Goal: Information Seeking & Learning: Find specific fact

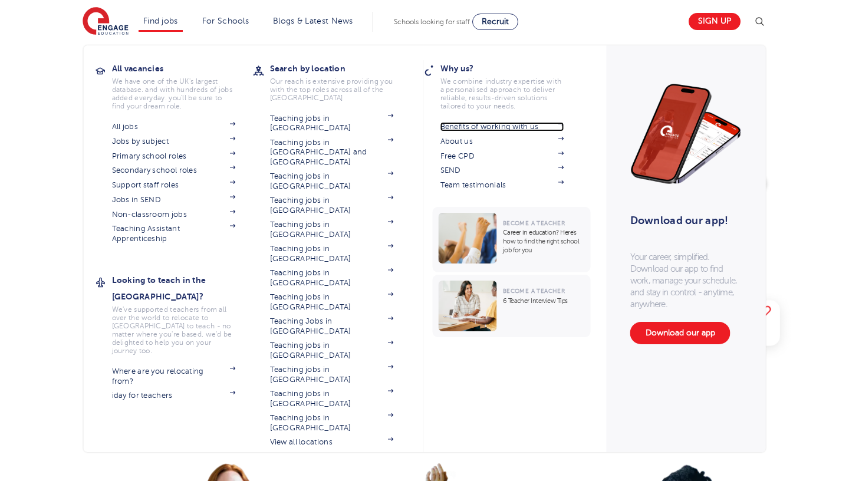
click at [505, 129] on link "Benefits of working with us" at bounding box center [502, 126] width 124 height 9
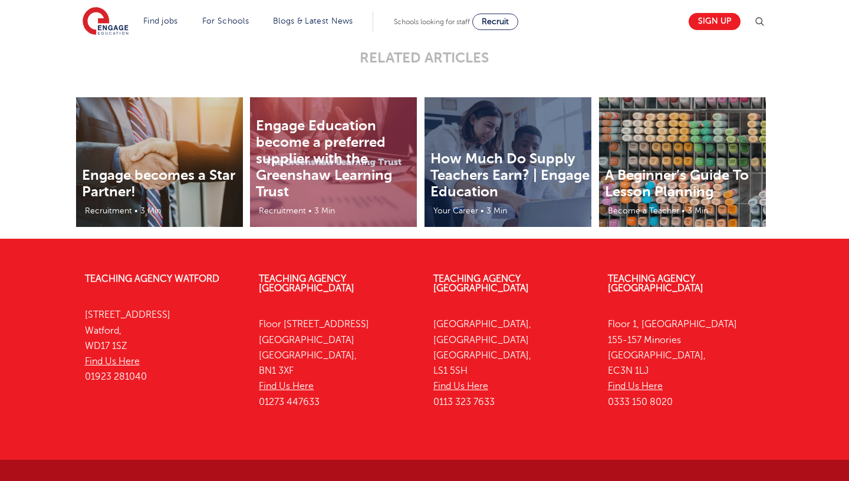
scroll to position [2561, 0]
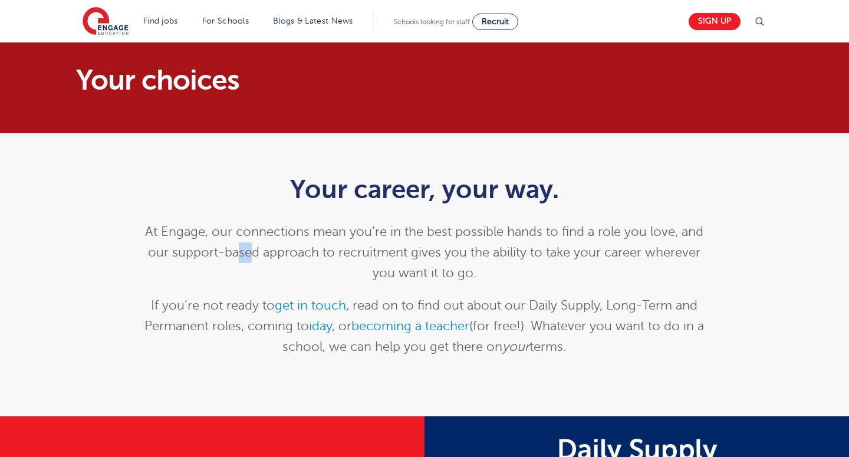
click at [252, 207] on div "Your career, your way. At Engage, our connections mean you’re in the best possi…" at bounding box center [425, 265] width 578 height 183
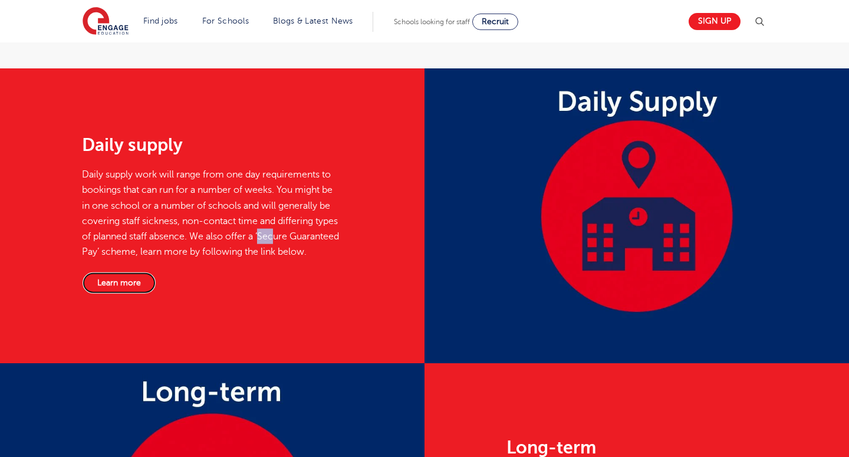
click at [100, 287] on link "Learn more" at bounding box center [119, 282] width 74 height 22
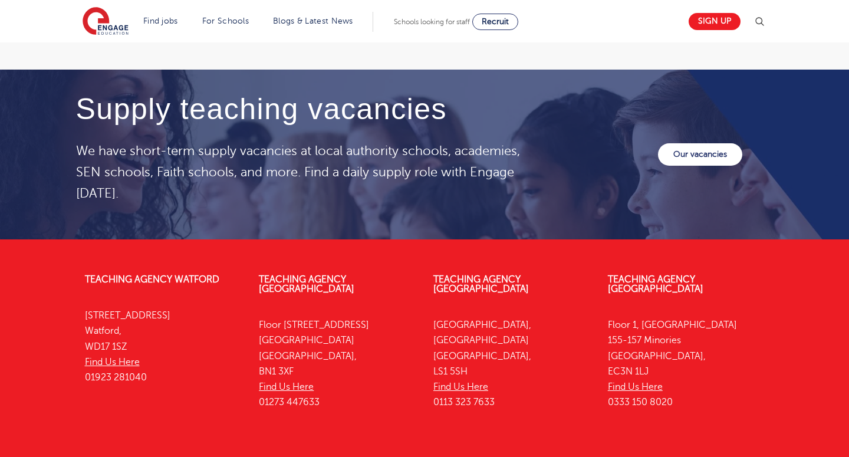
scroll to position [1683, 0]
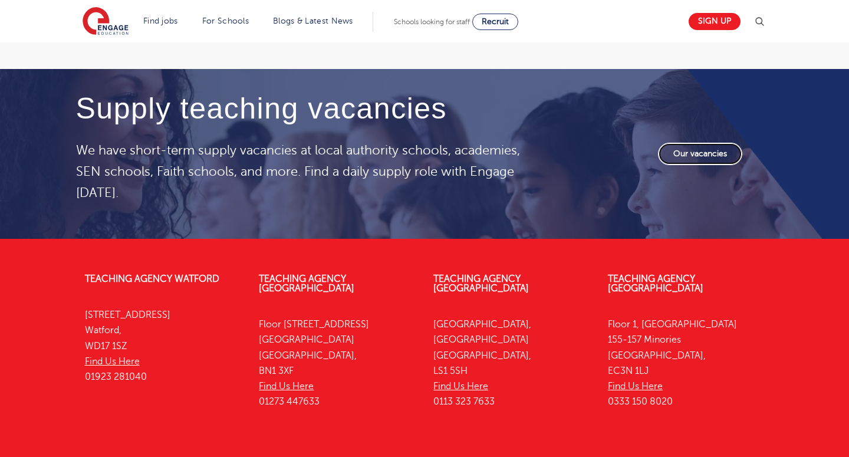
click at [678, 164] on link "Our vacancies" at bounding box center [700, 154] width 84 height 22
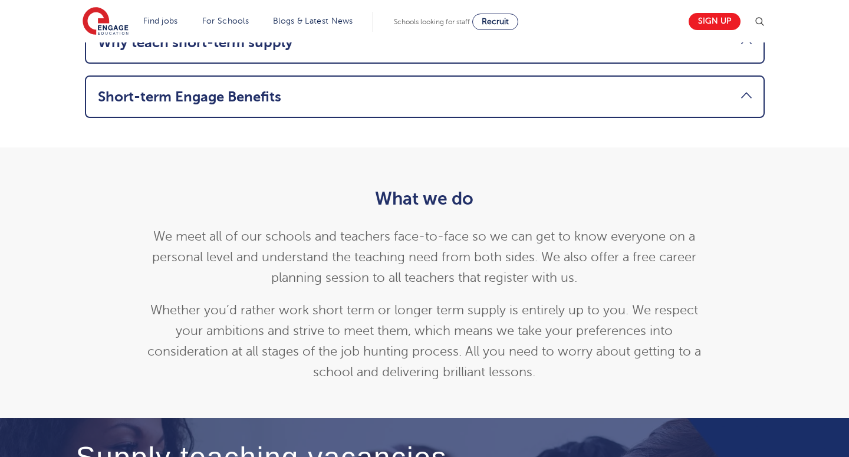
scroll to position [1756, 0]
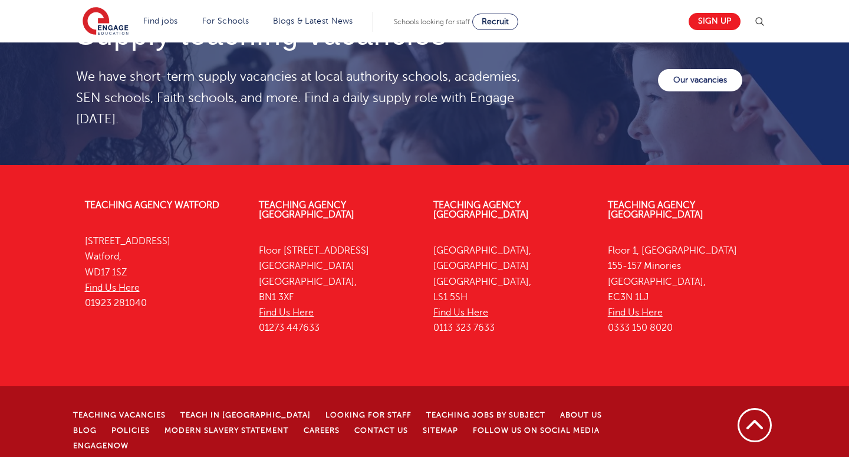
click at [433, 28] on div "Schools looking for staff Recruit" at bounding box center [456, 22] width 124 height 17
click at [431, 22] on span "Schools looking for staff" at bounding box center [432, 22] width 76 height 8
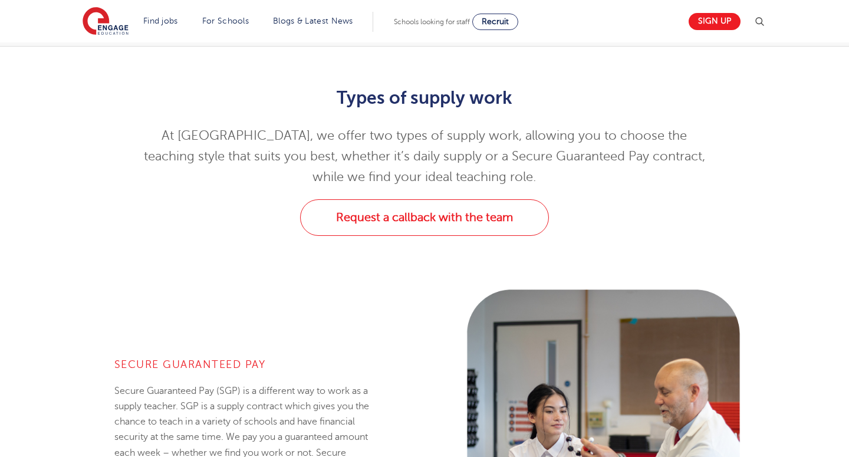
scroll to position [0, 0]
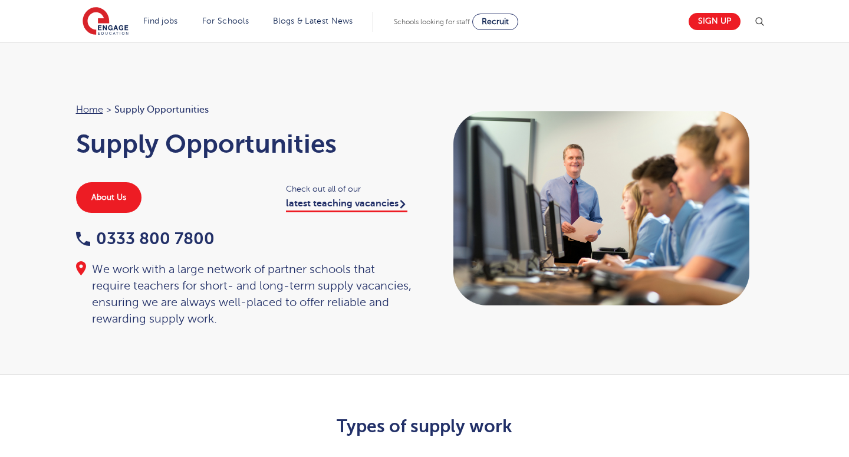
click at [760, 15] on div at bounding box center [759, 21] width 14 height 15
click at [761, 24] on img at bounding box center [759, 22] width 14 height 14
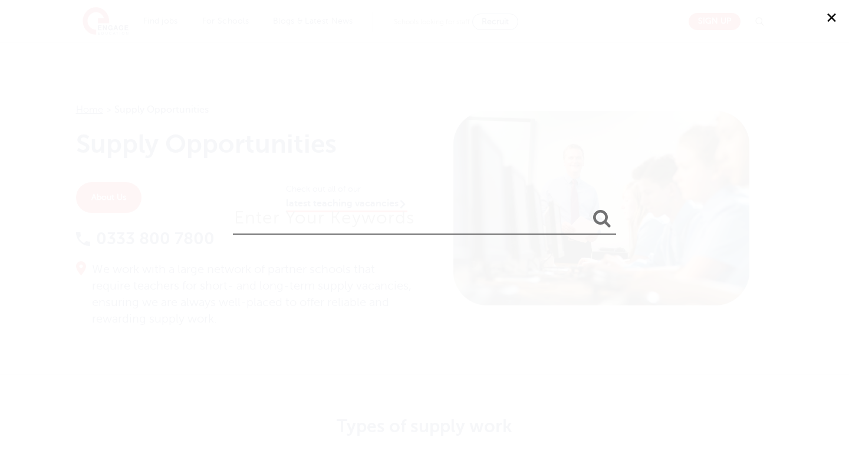
click at [415, 204] on input "search" at bounding box center [424, 215] width 383 height 38
type input "[PERSON_NAME]"
click at [588, 208] on button "submit" at bounding box center [602, 219] width 28 height 22
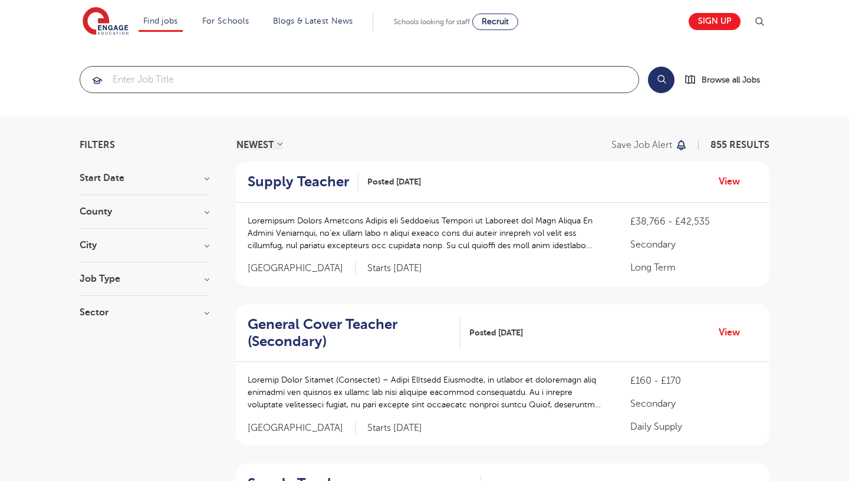
click at [226, 85] on input "search" at bounding box center [359, 80] width 558 height 26
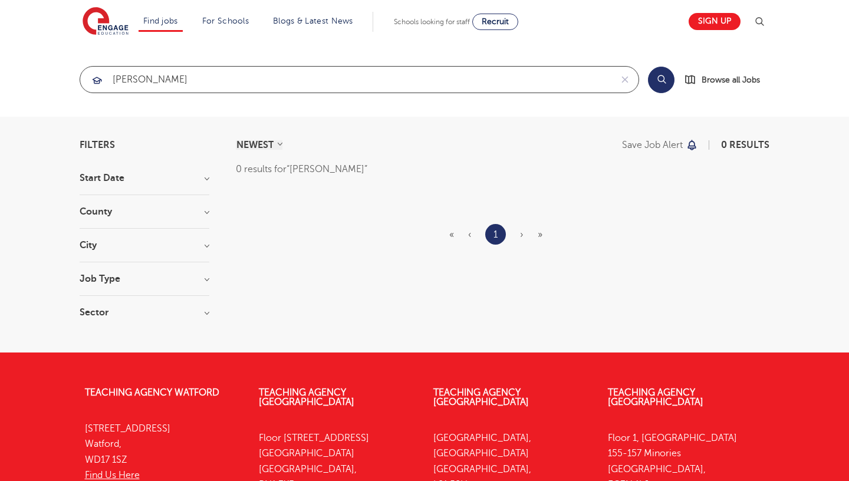
type input "millie brady"
